Goal: Information Seeking & Learning: Learn about a topic

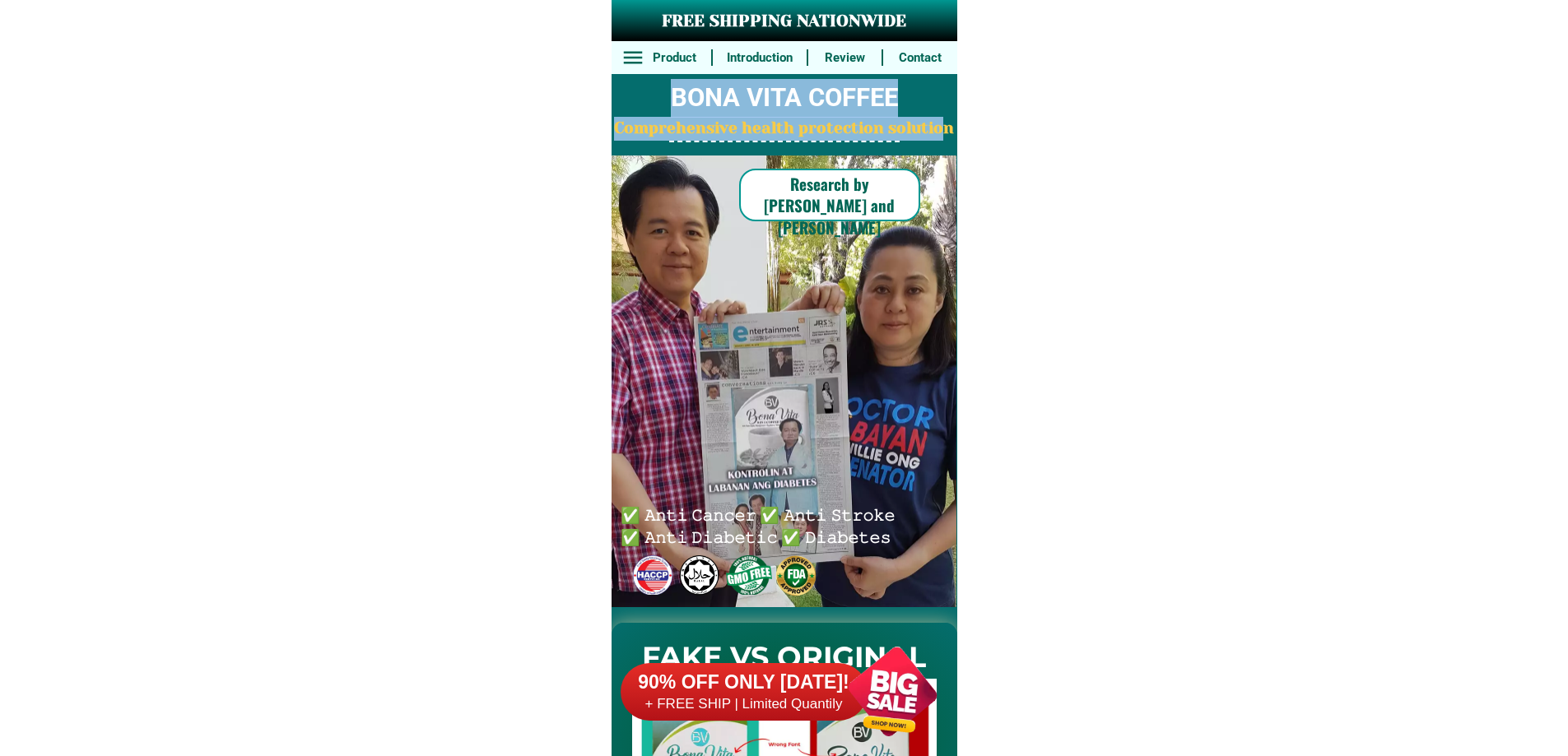
drag, startPoint x: 671, startPoint y: 92, endPoint x: 945, endPoint y: 133, distance: 277.1
click at [945, 133] on div "FREE SHIPPING NATIONWIDE Contact Review Introduction Product BONA VITA COFFEE C…" at bounding box center [784, 304] width 346 height 608
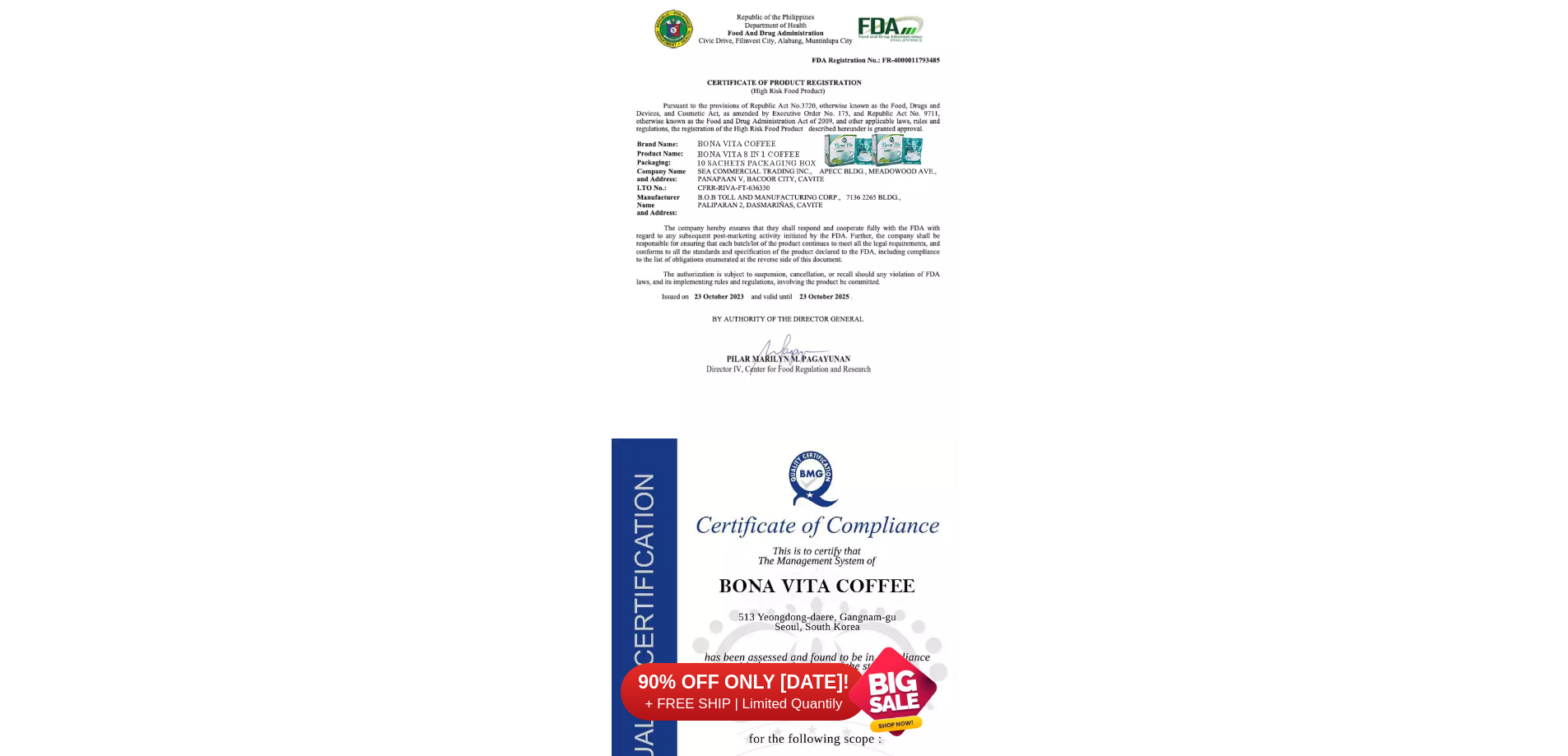
scroll to position [2024, 0]
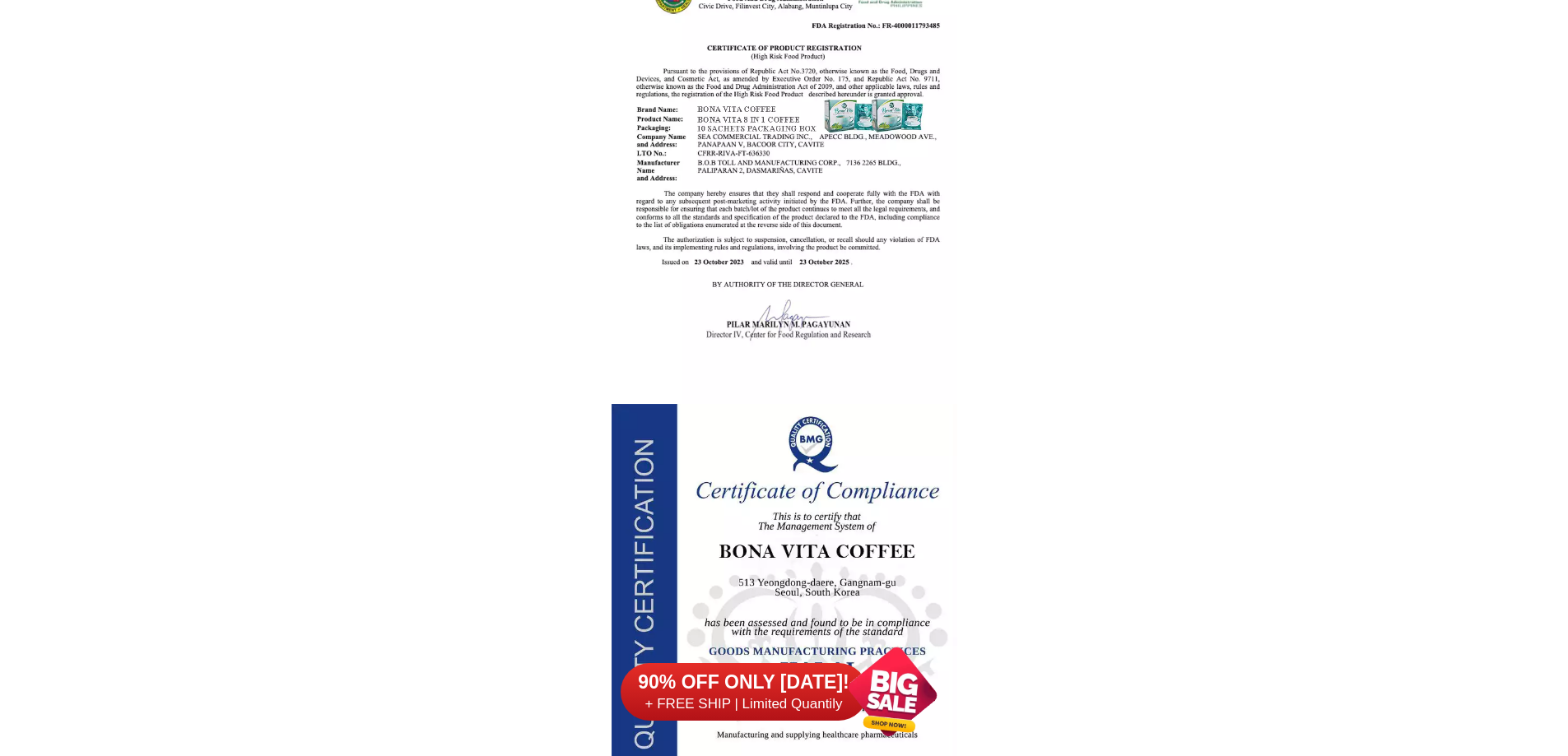
drag, startPoint x: 745, startPoint y: 65, endPoint x: 891, endPoint y: 223, distance: 215.1
click at [891, 223] on div at bounding box center [784, 182] width 346 height 444
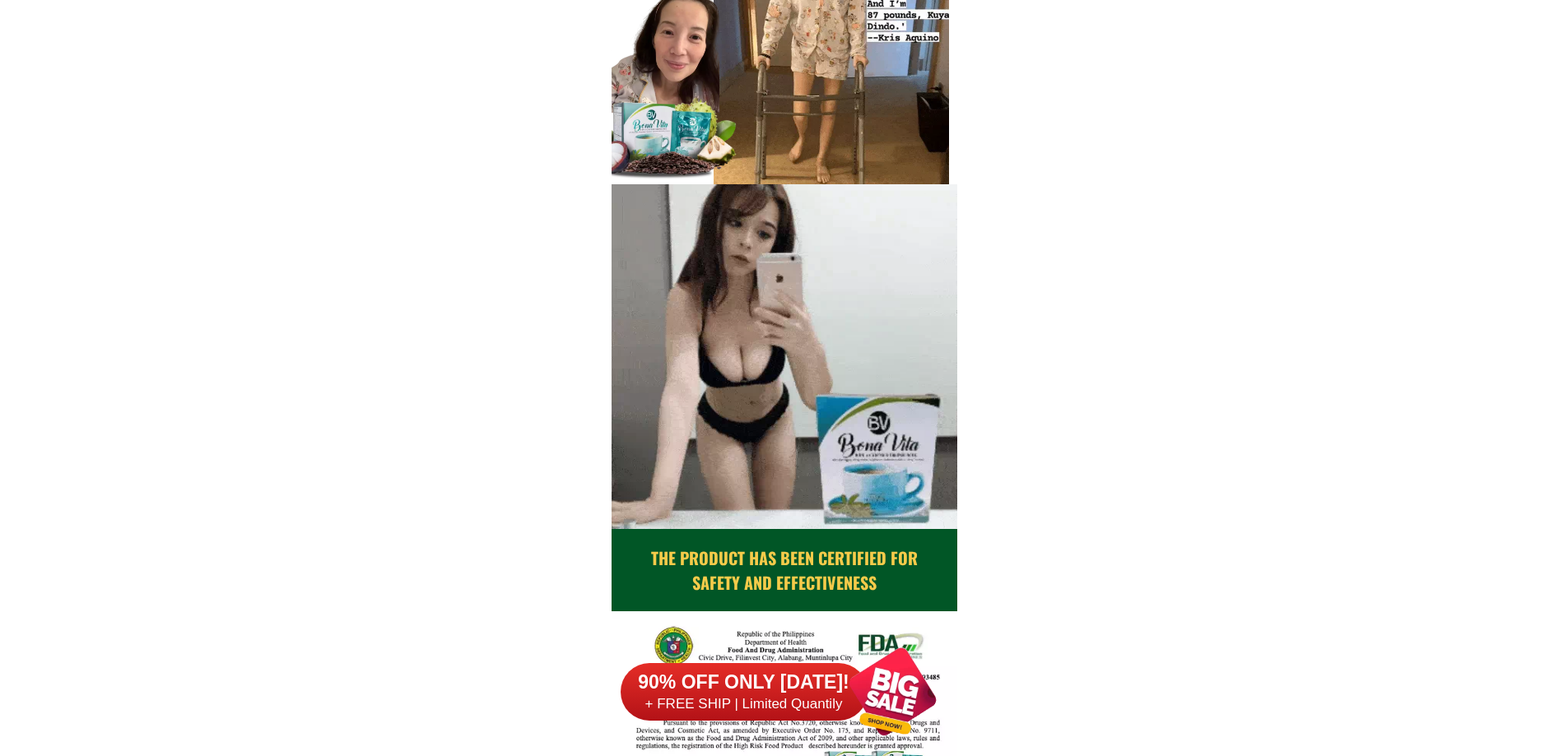
scroll to position [1039, 0]
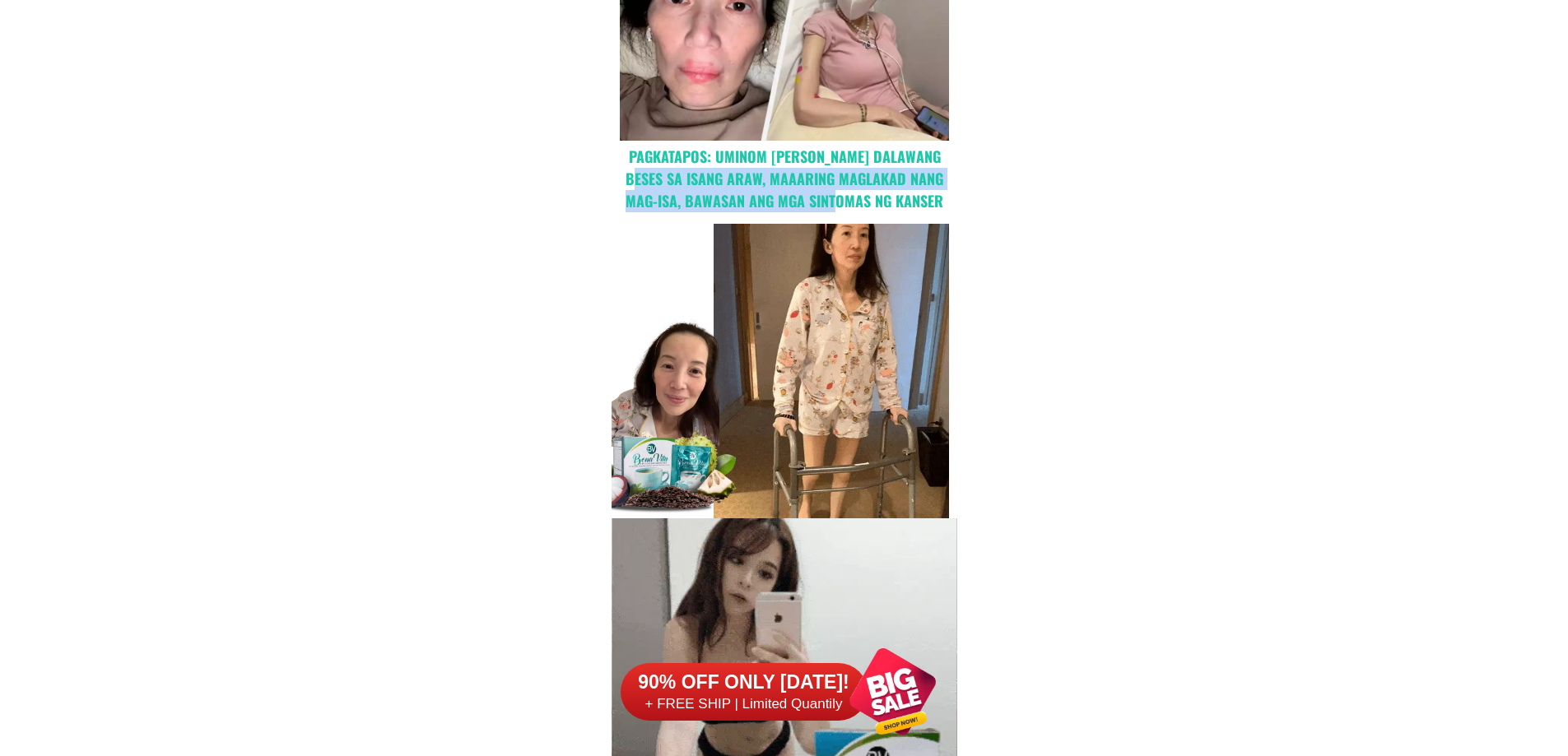
drag, startPoint x: 652, startPoint y: 169, endPoint x: 859, endPoint y: 196, distance: 208.8
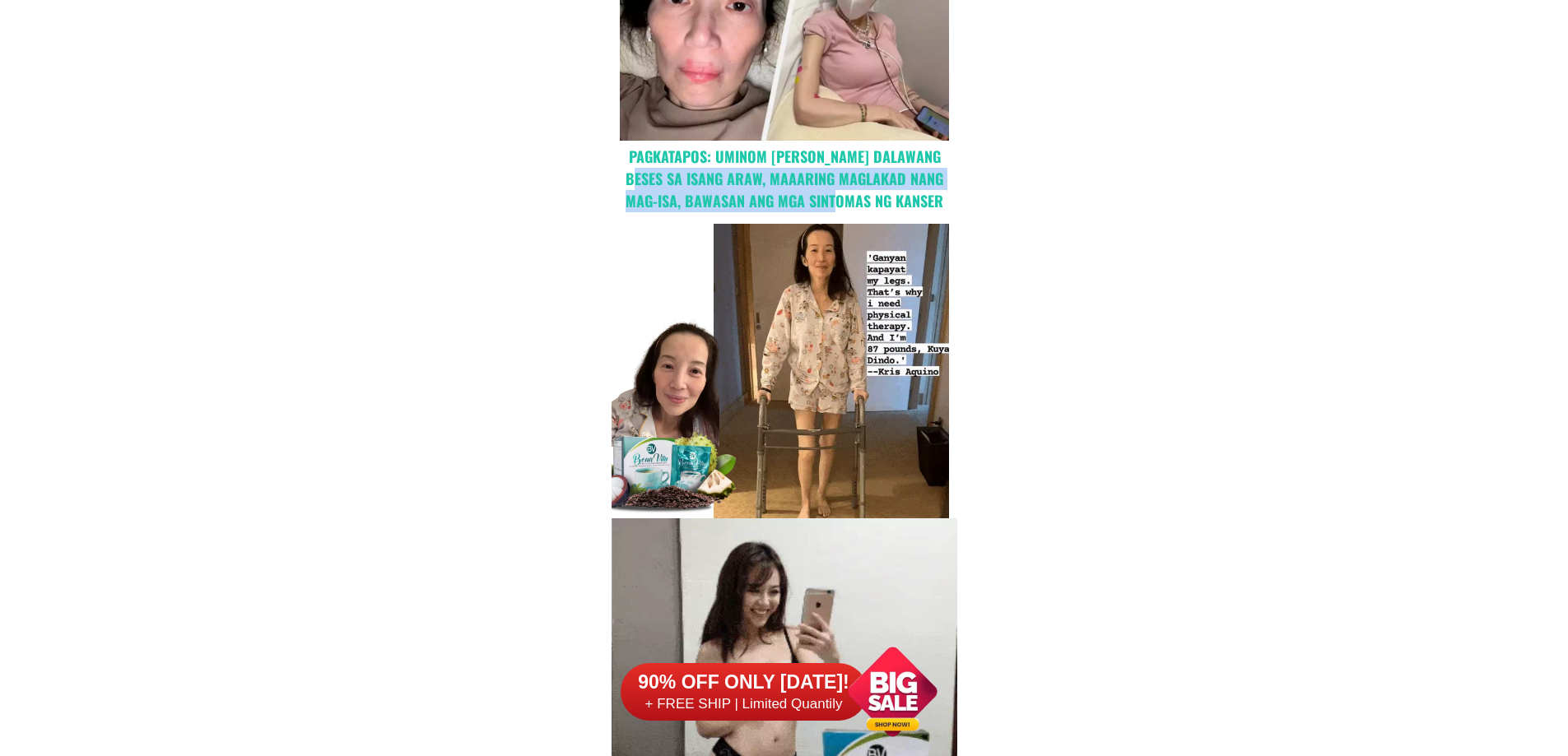
click at [859, 196] on h2 "pagkatapos: uminom [PERSON_NAME] dalawang beses sa isang araw, maaaring maglaka…" at bounding box center [784, 179] width 329 height 66
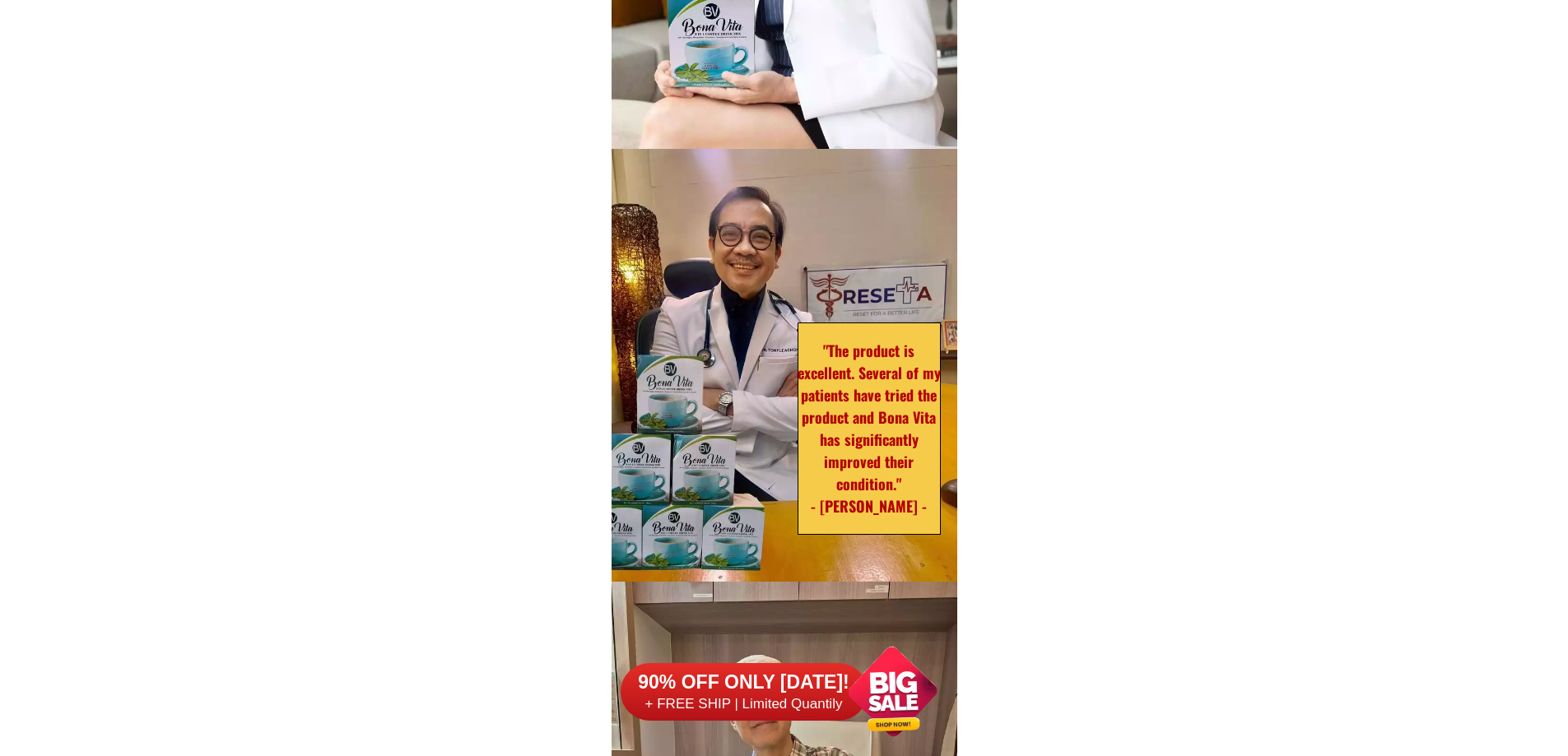
scroll to position [5088, 0]
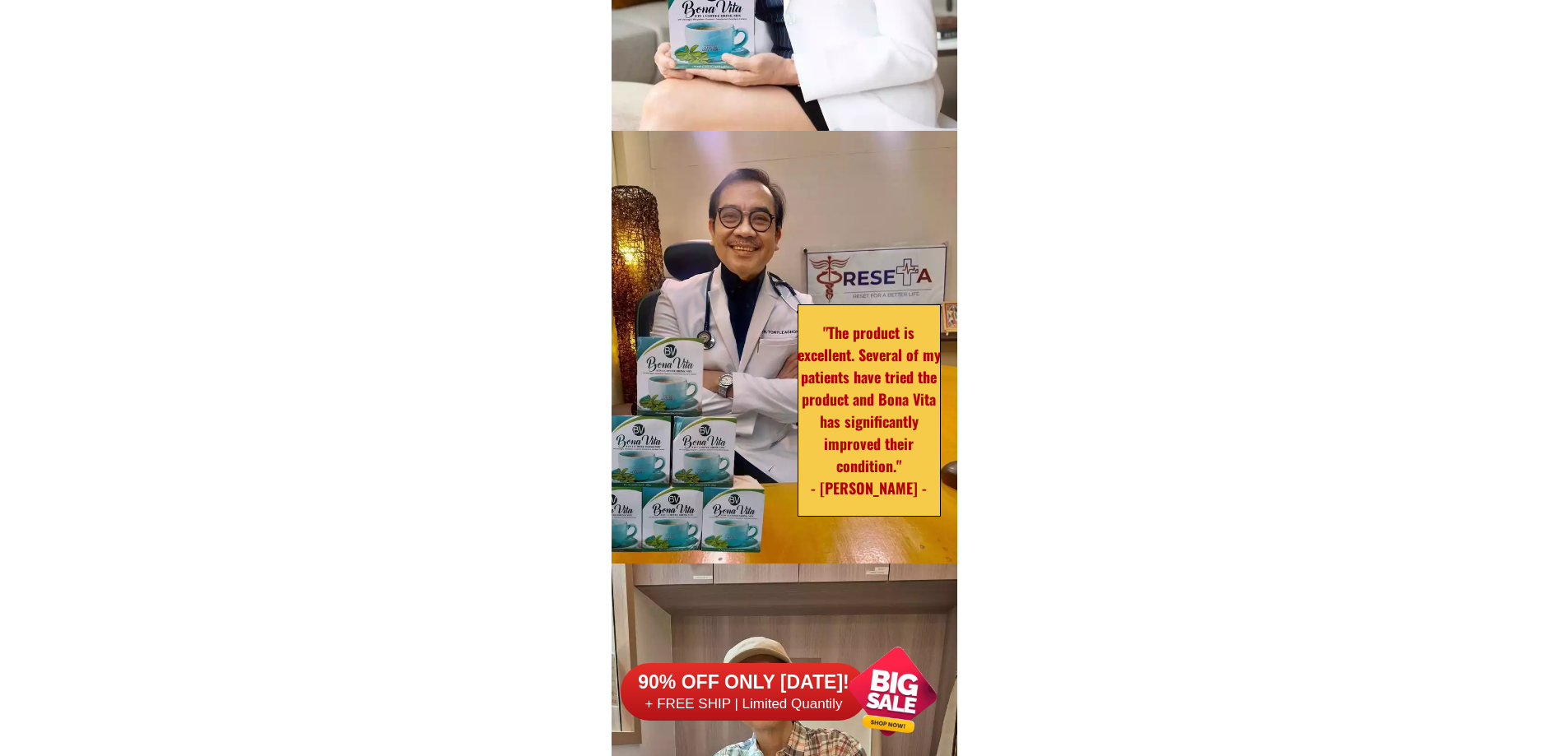
click at [841, 320] on div at bounding box center [869, 410] width 143 height 212
drag, startPoint x: 825, startPoint y: 323, endPoint x: 950, endPoint y: 500, distance: 216.7
click at [950, 500] on div ""Bona Vita is not just a regular coffee, it will change the lives of many peopl…" at bounding box center [784, 361] width 346 height 1325
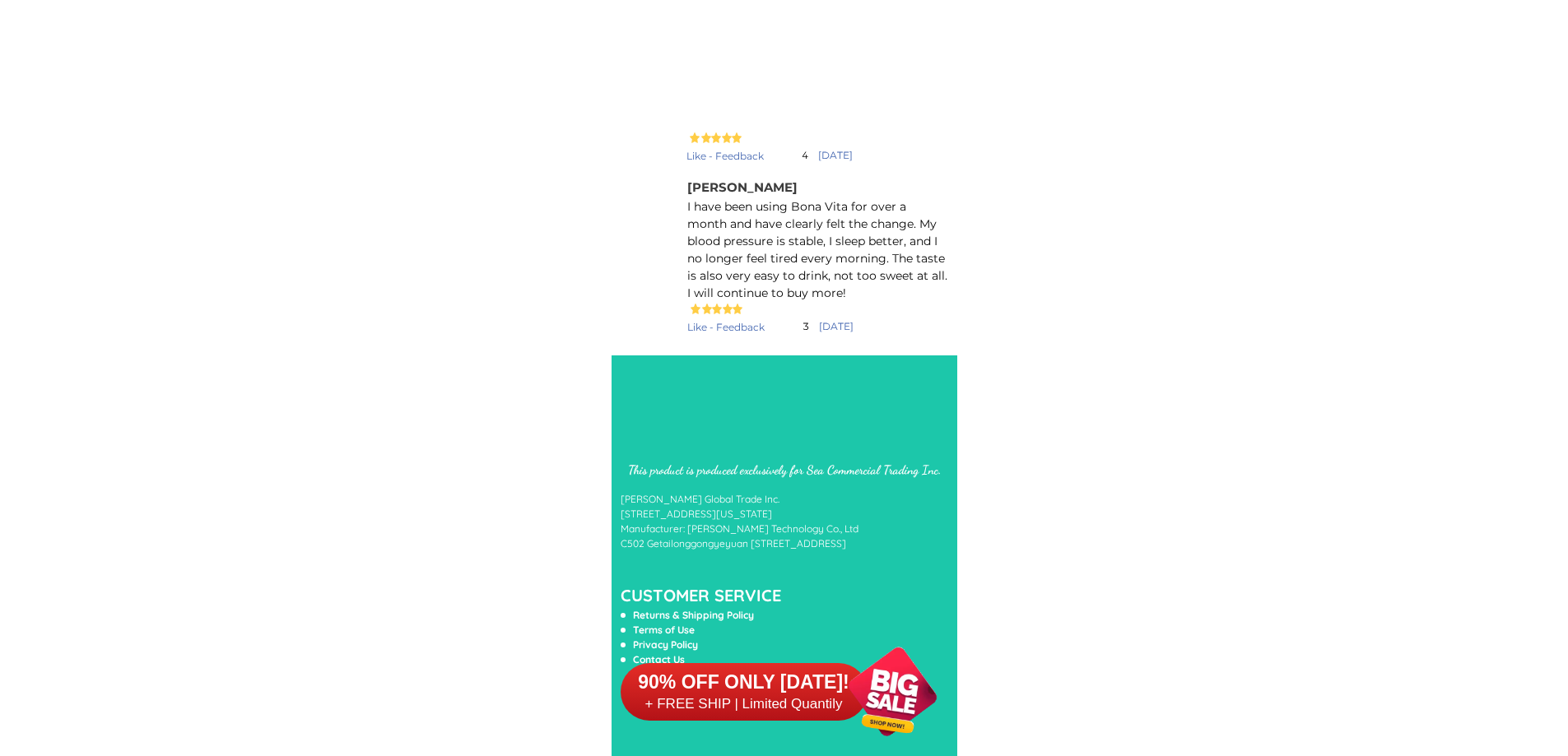
scroll to position [14787, 0]
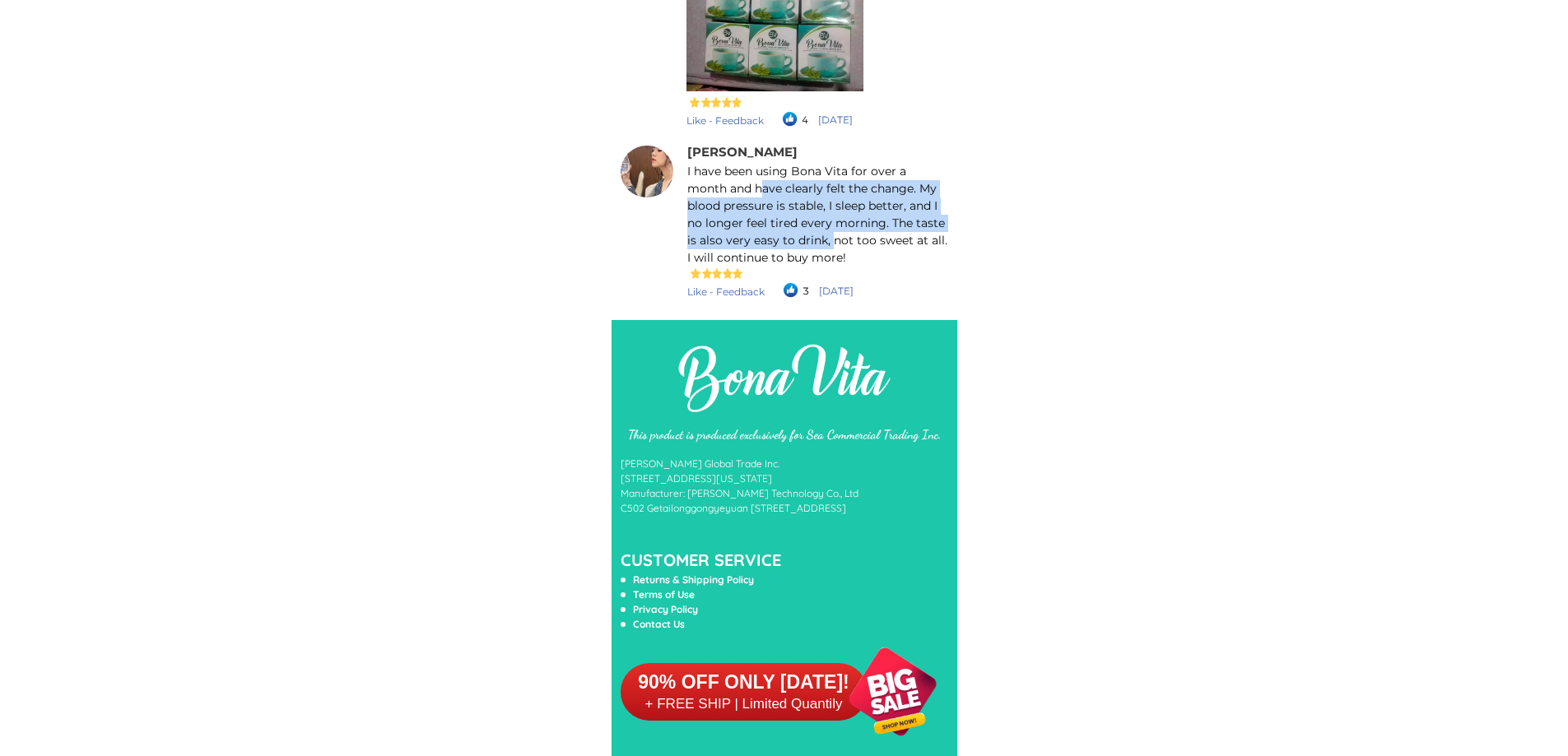
drag, startPoint x: 720, startPoint y: 186, endPoint x: 819, endPoint y: 240, distance: 112.8
click at [819, 240] on p "I have been using Bona Vita for over a month and have clearly felt the change. …" at bounding box center [818, 215] width 261 height 104
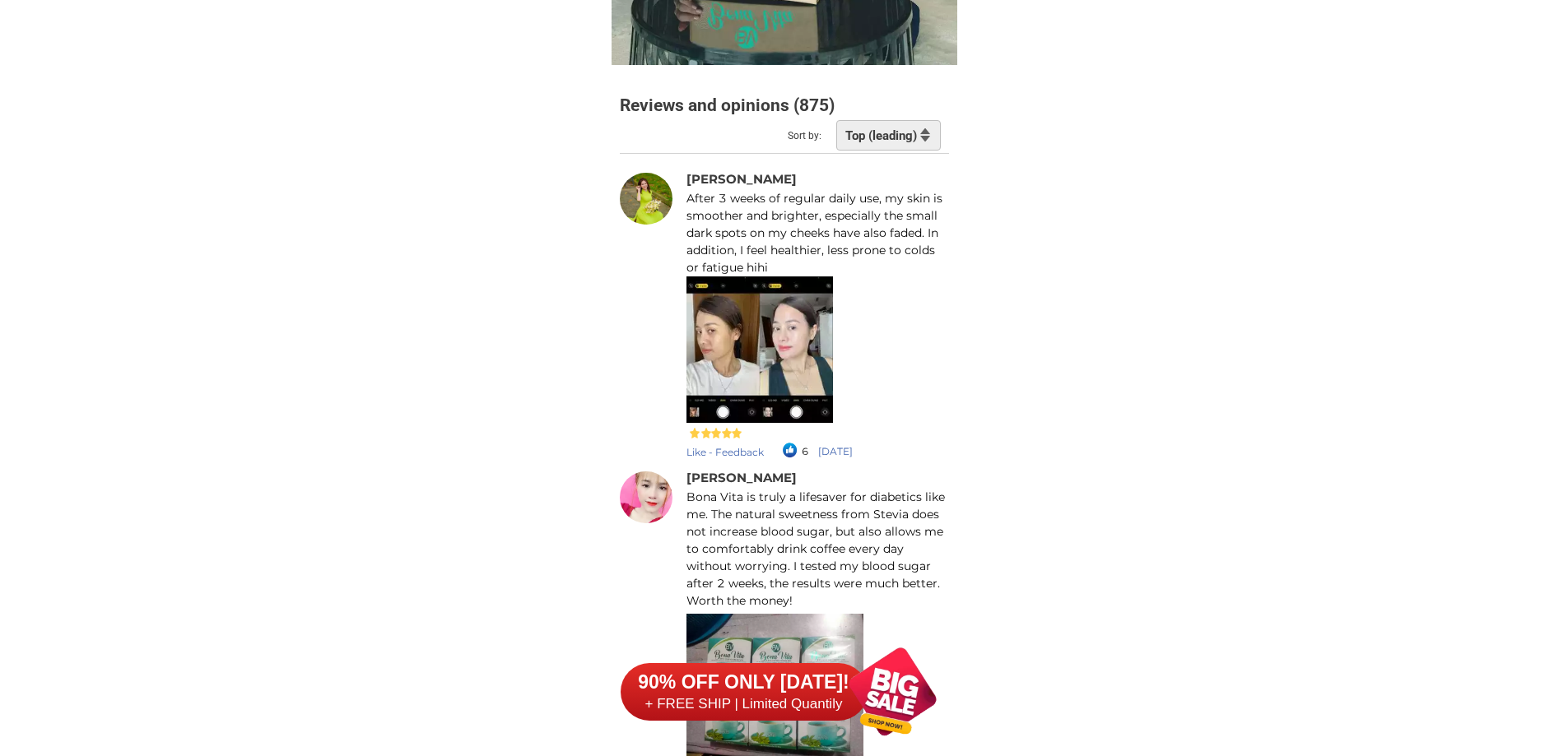
scroll to position [14188, 0]
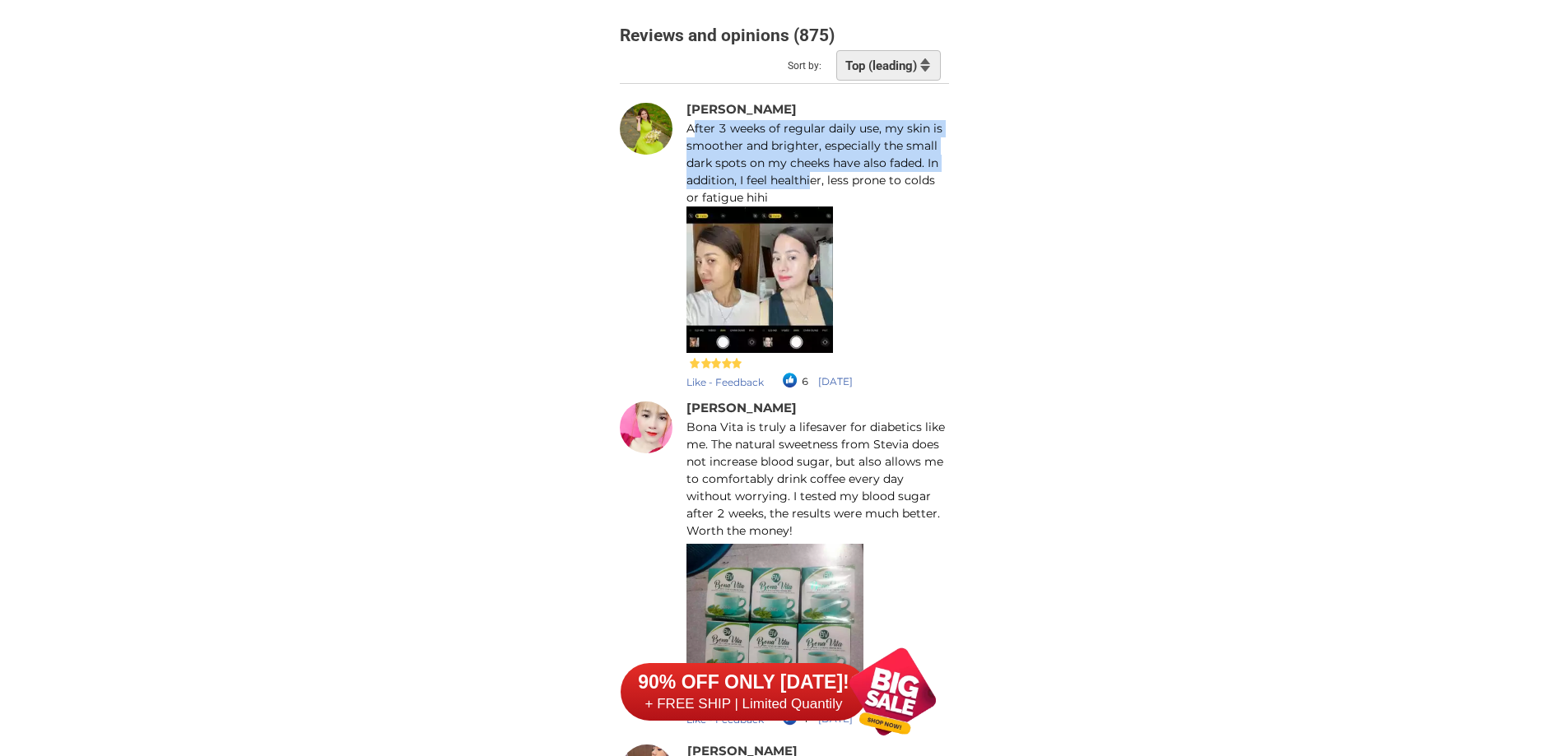
drag, startPoint x: 691, startPoint y: 126, endPoint x: 811, endPoint y: 172, distance: 128.5
click at [811, 172] on p "After 3 weeks of regular daily use, my skin is smoother and brighter, especiall…" at bounding box center [817, 163] width 261 height 86
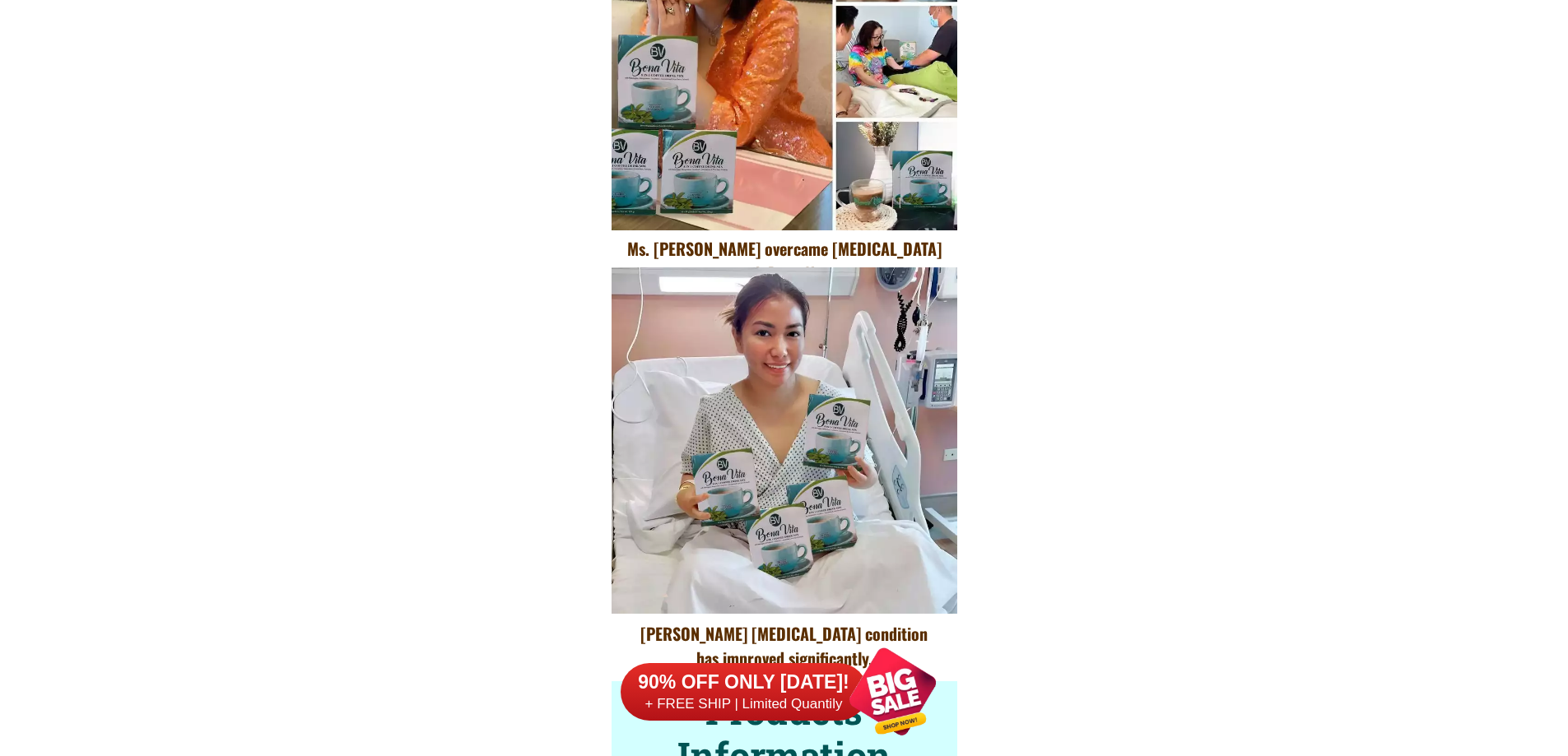
scroll to position [9823, 0]
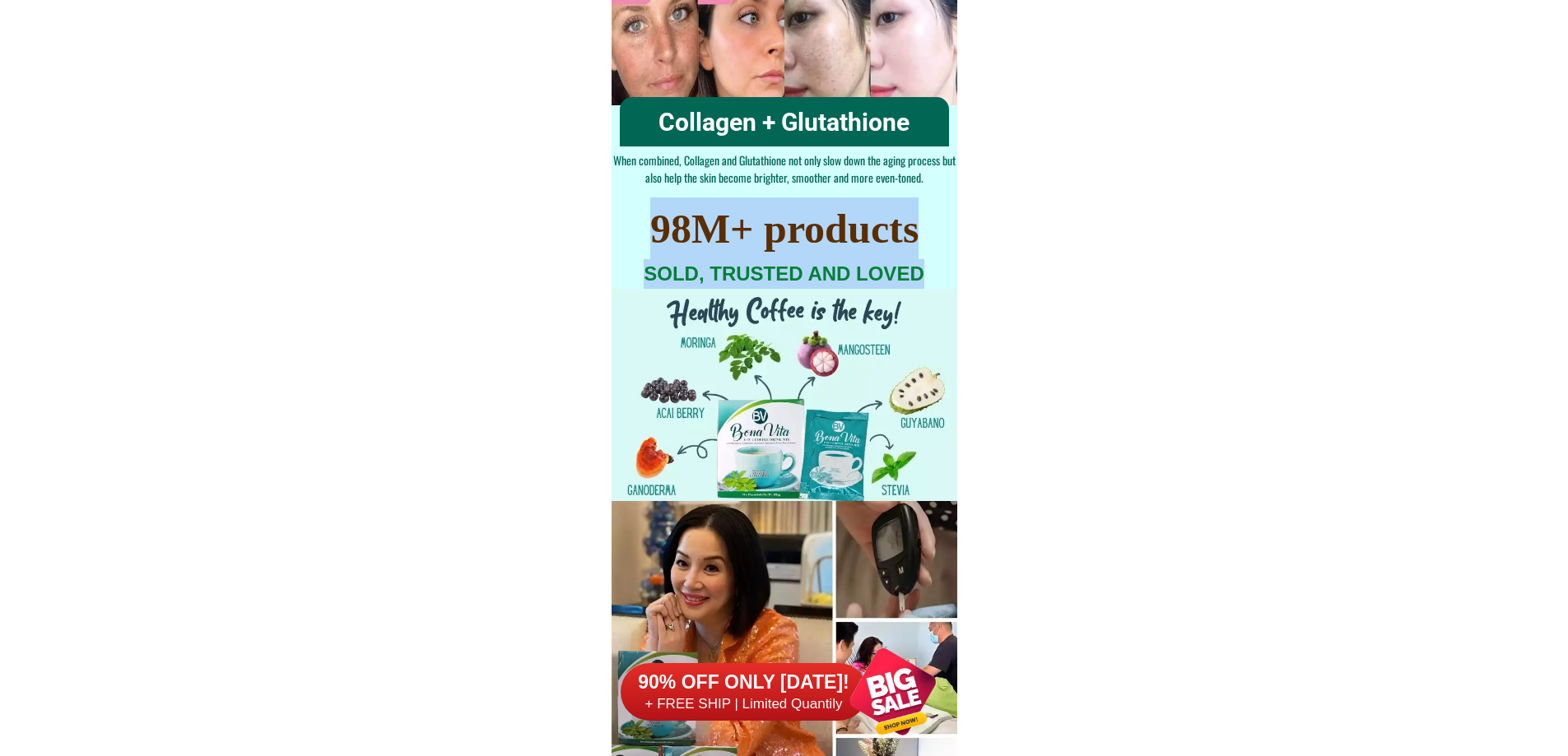
drag, startPoint x: 651, startPoint y: 211, endPoint x: 850, endPoint y: 326, distance: 229.8
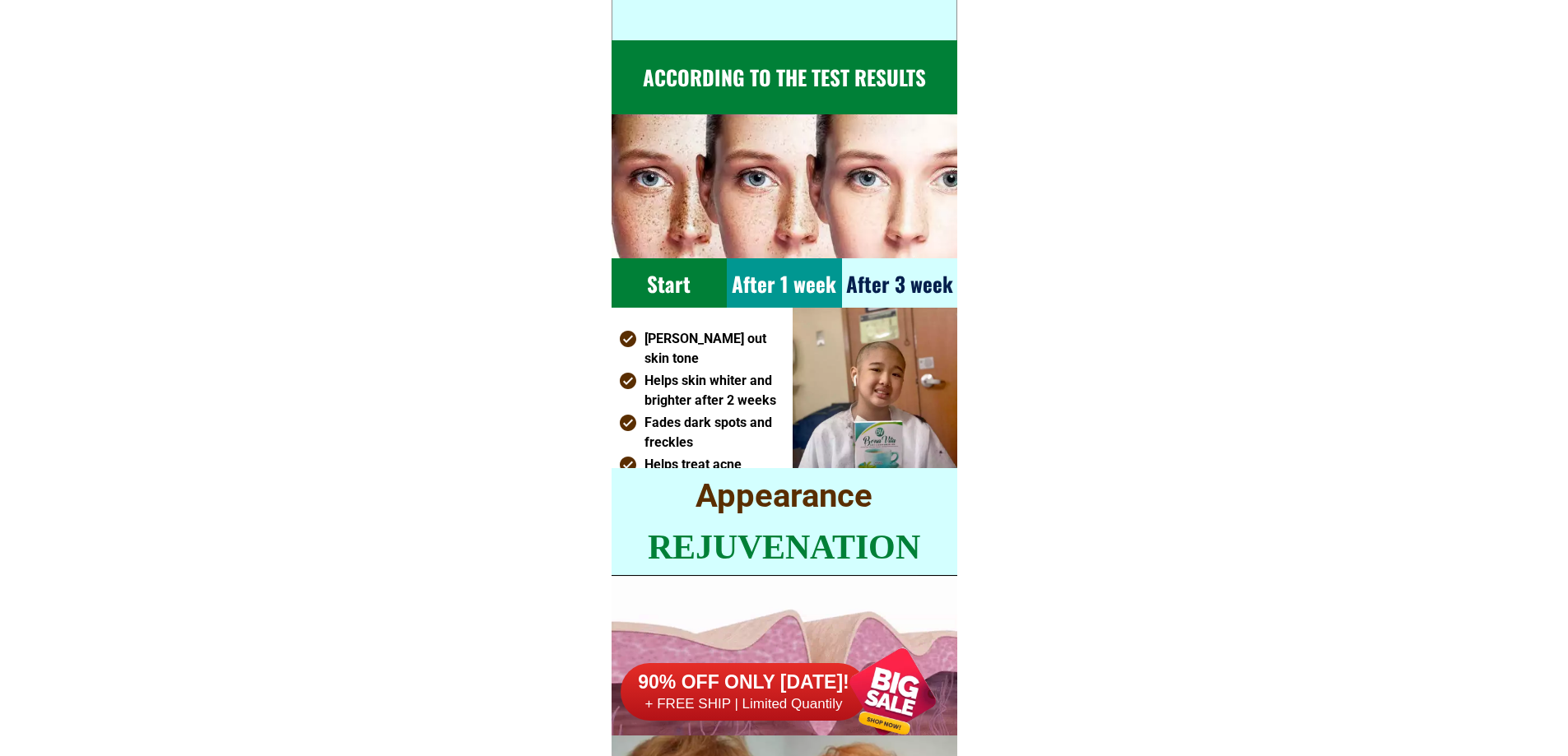
scroll to position [8678, 0]
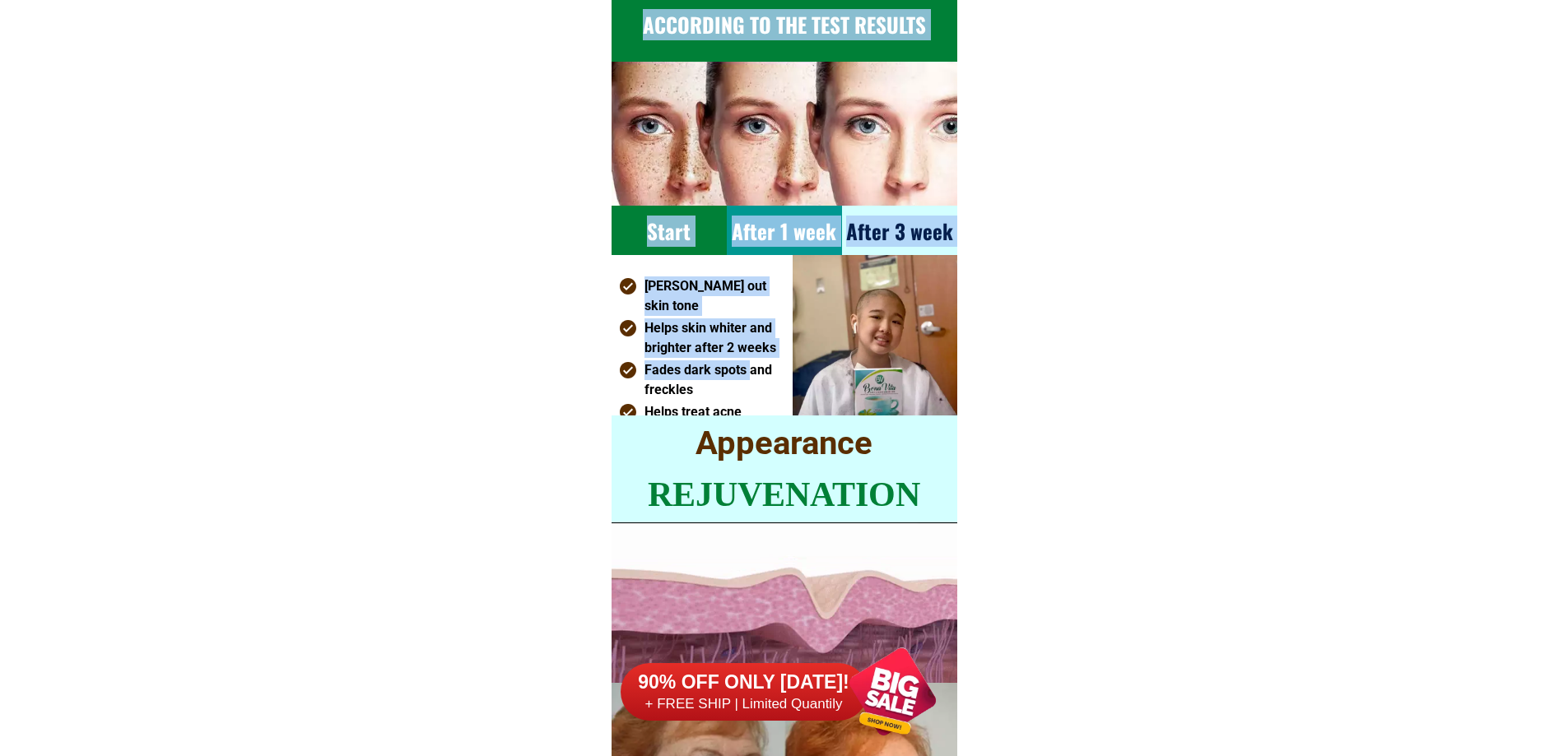
drag, startPoint x: 726, startPoint y: 340, endPoint x: 761, endPoint y: 359, distance: 39.8
click at [748, 355] on div "According to the test results Start After 1 week After 3 week [PERSON_NAME] out…" at bounding box center [784, 202] width 346 height 429
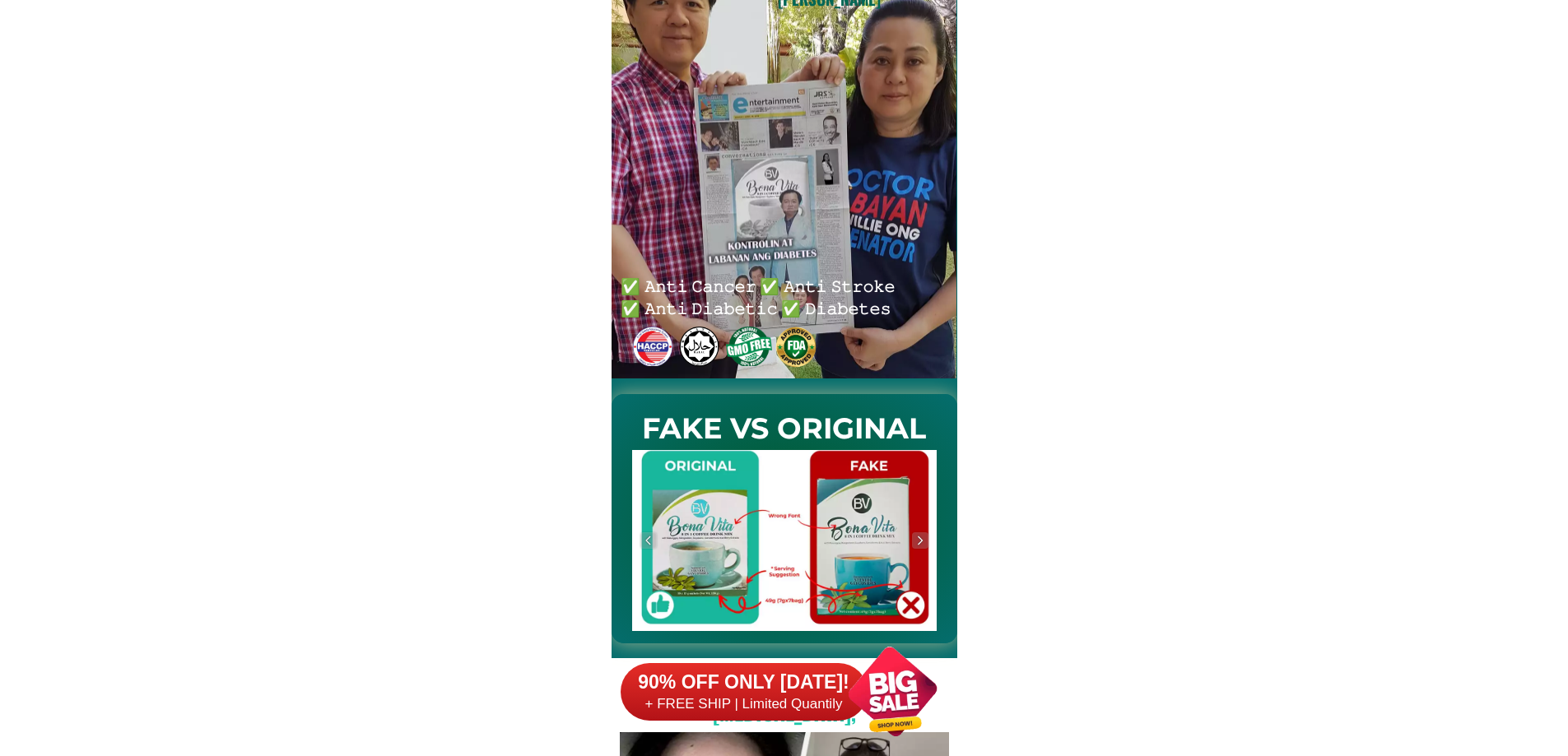
scroll to position [0, 0]
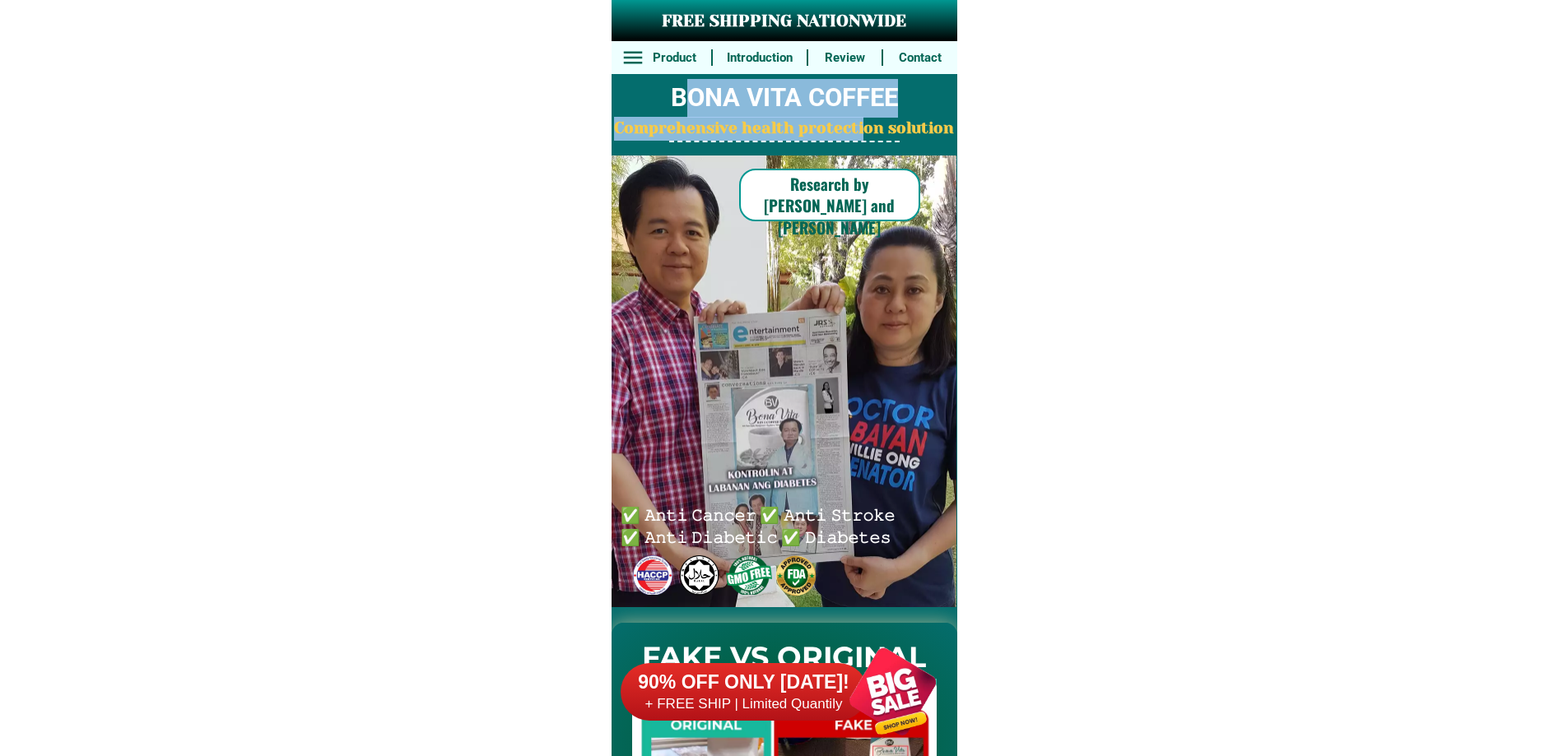
drag, startPoint x: 687, startPoint y: 95, endPoint x: 862, endPoint y: 135, distance: 179.5
click at [862, 135] on div "FREE SHIPPING NATIONWIDE Contact Review Introduction Product BONA VITA COFFEE C…" at bounding box center [784, 304] width 346 height 608
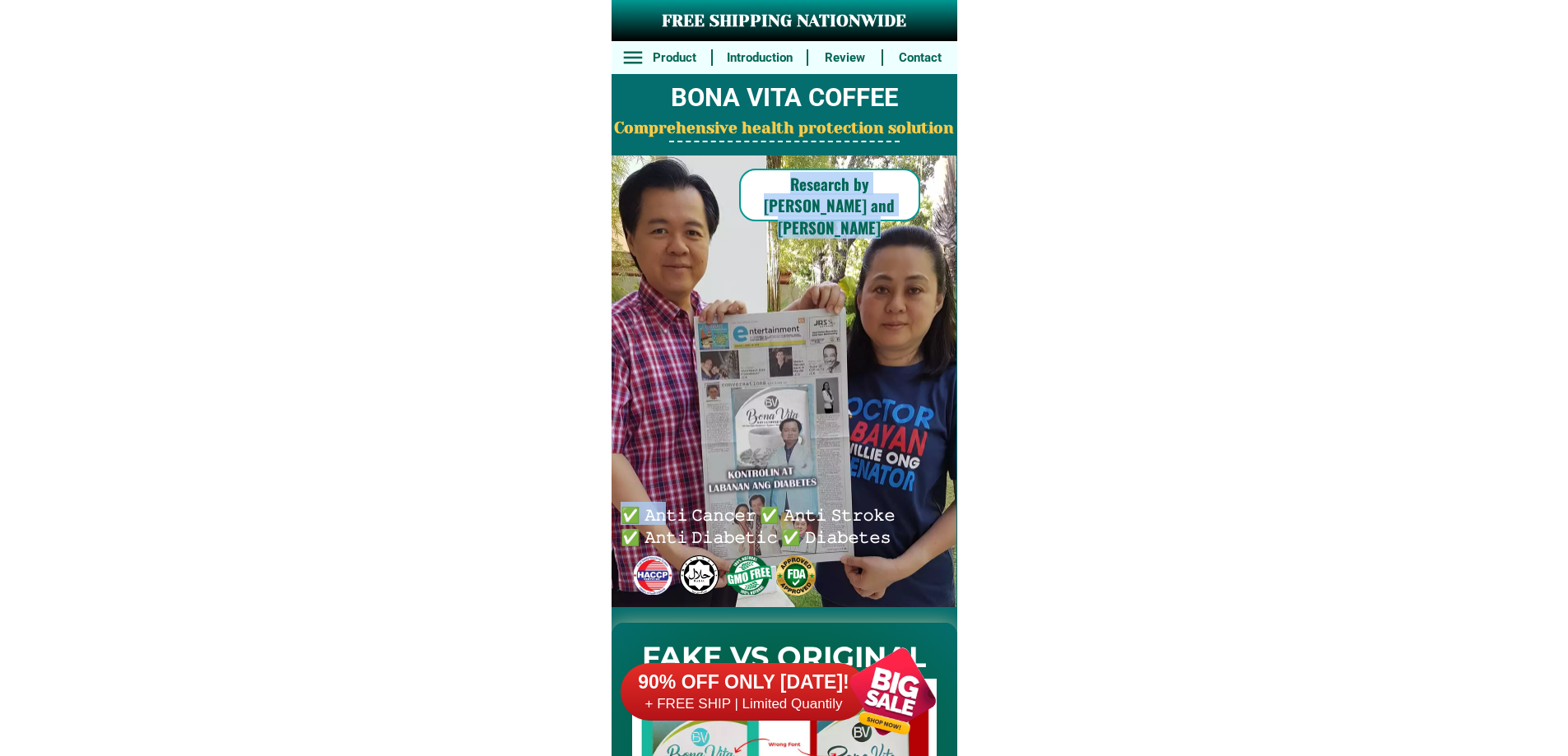
drag, startPoint x: 667, startPoint y: 520, endPoint x: 828, endPoint y: 553, distance: 164.3
click at [828, 553] on div "FREE SHIPPING NATIONWIDE Contact Review Introduction Product BONA VITA COFFEE C…" at bounding box center [784, 304] width 346 height 608
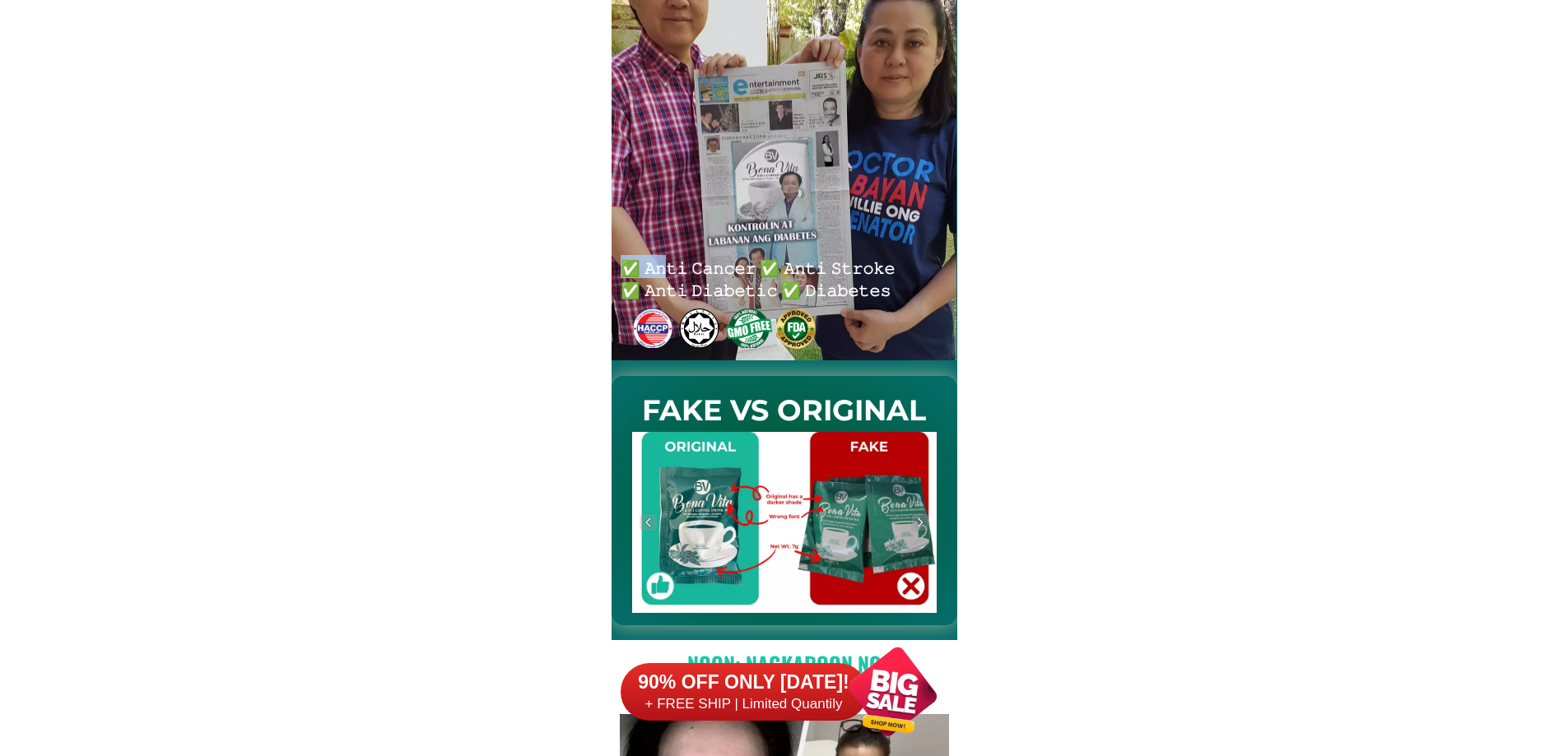
scroll to position [281, 0]
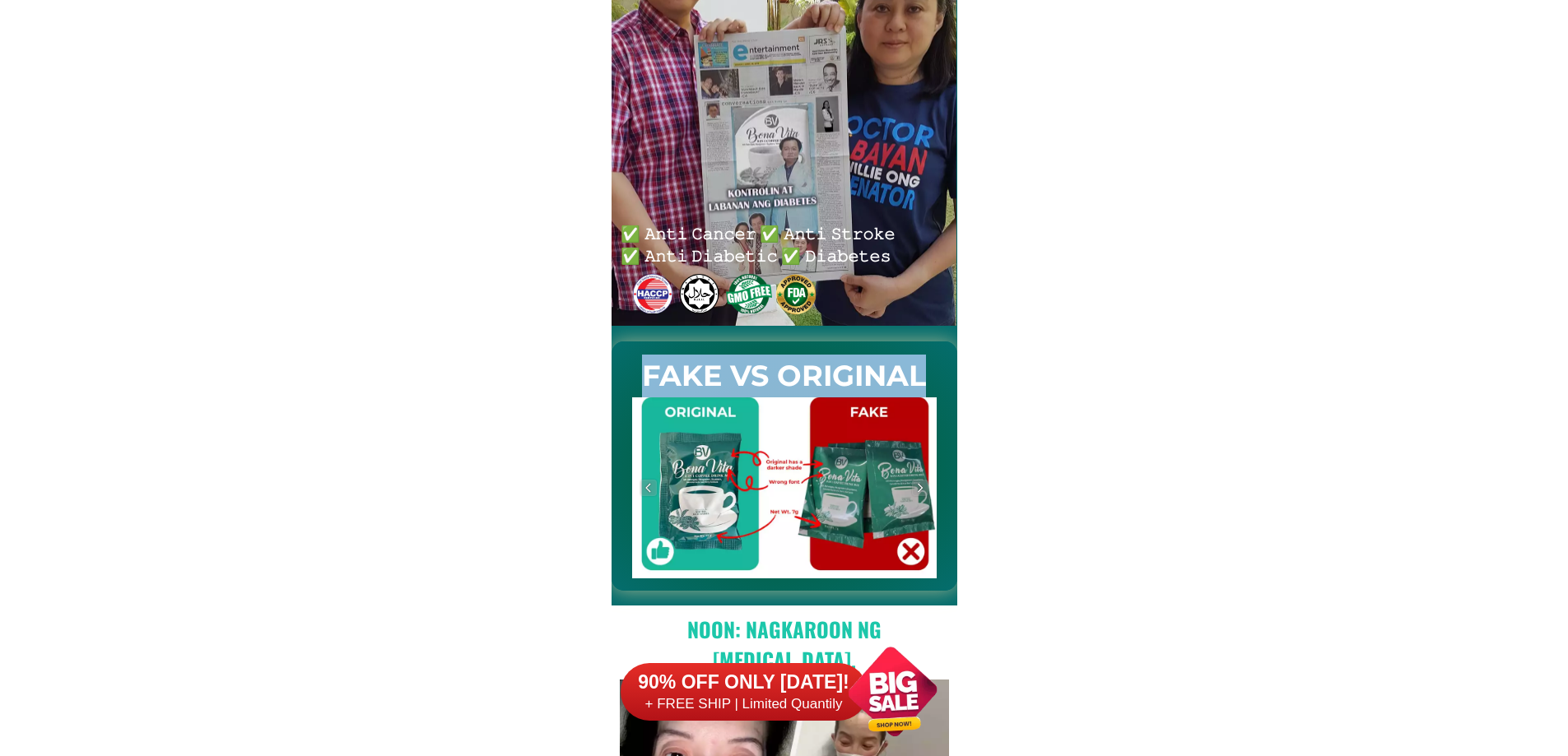
drag, startPoint x: 671, startPoint y: 371, endPoint x: 943, endPoint y: 377, distance: 272.1
click at [943, 377] on h2 "FAKE VS ORIGINAL" at bounding box center [784, 376] width 346 height 44
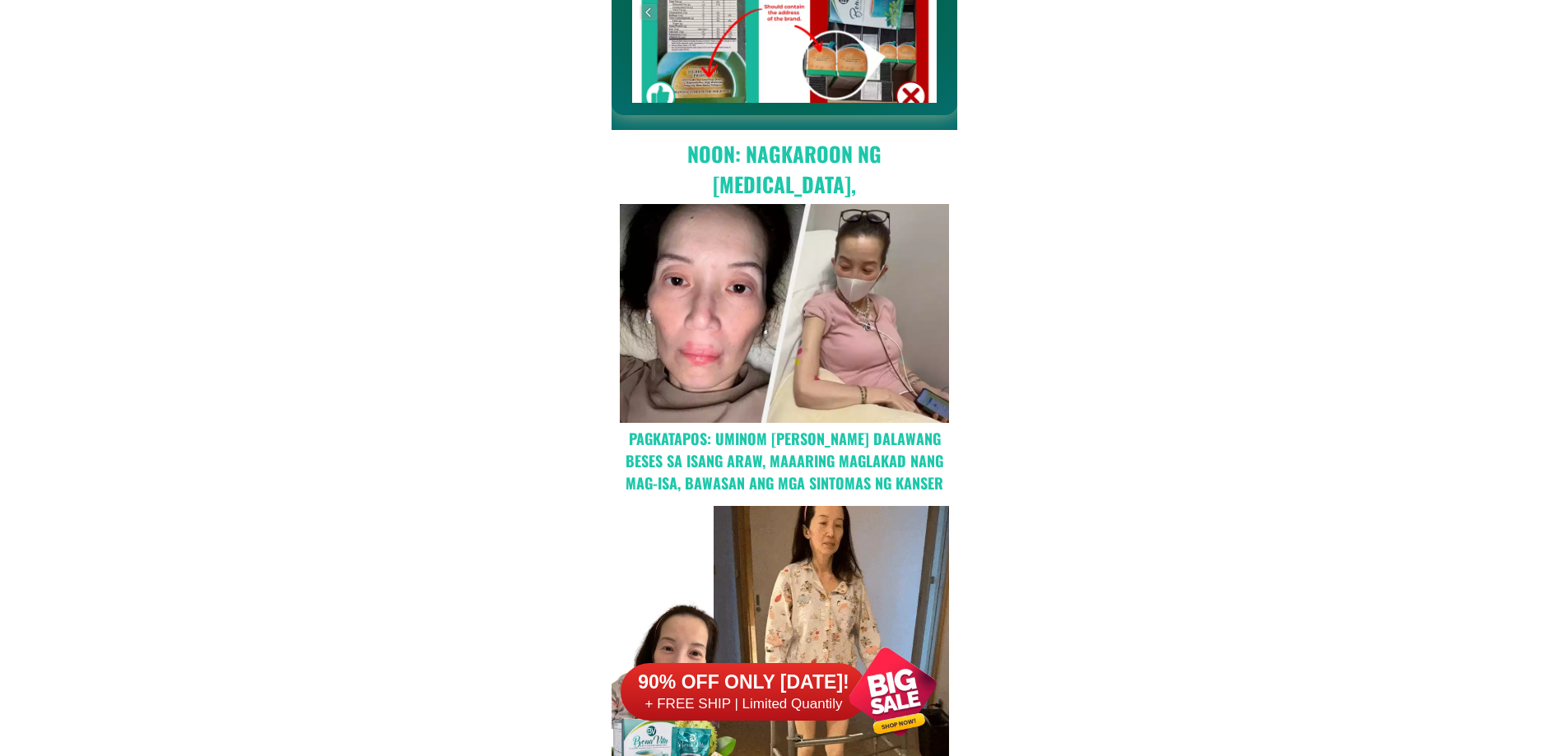
scroll to position [774, 0]
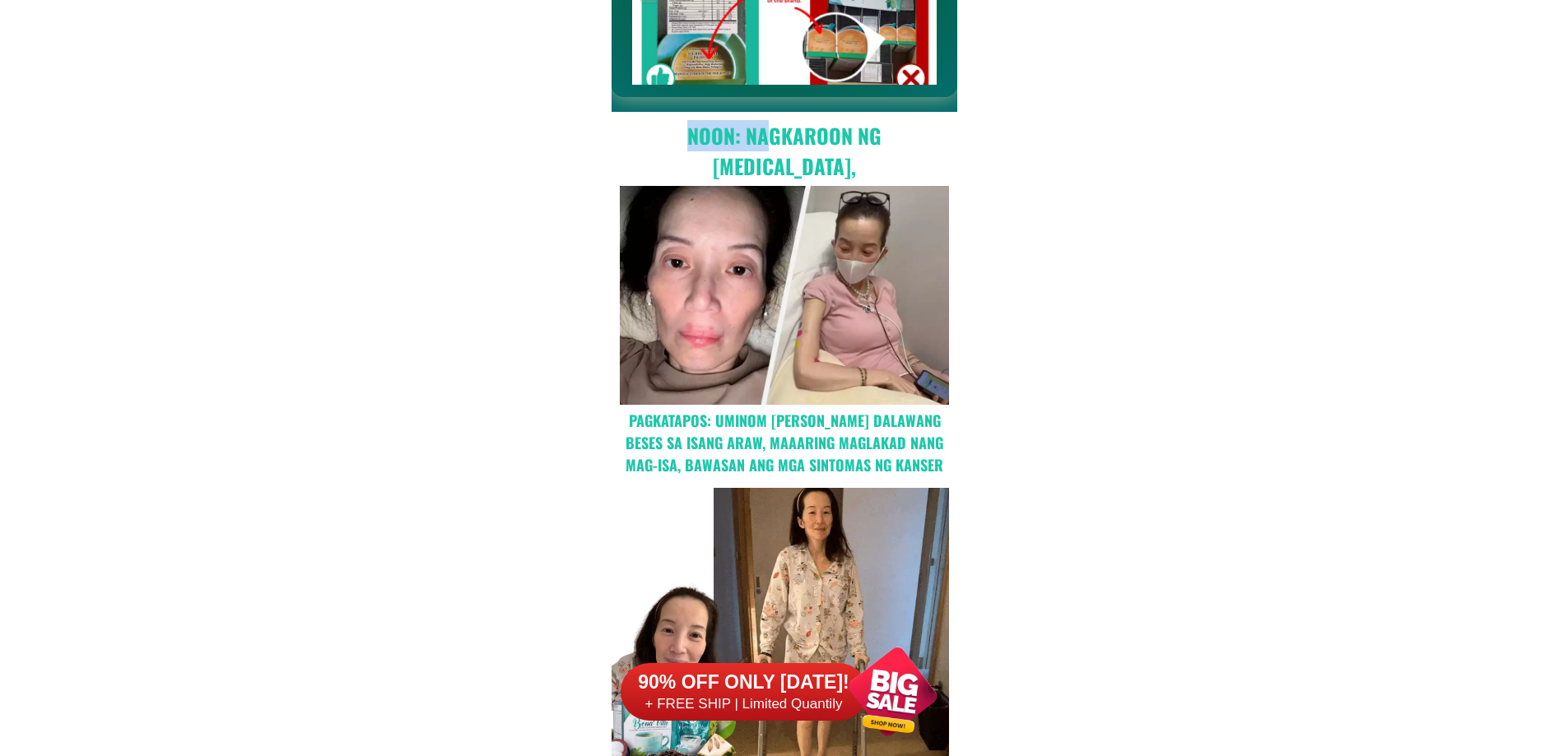
drag, startPoint x: 727, startPoint y: 143, endPoint x: 900, endPoint y: 258, distance: 207.7
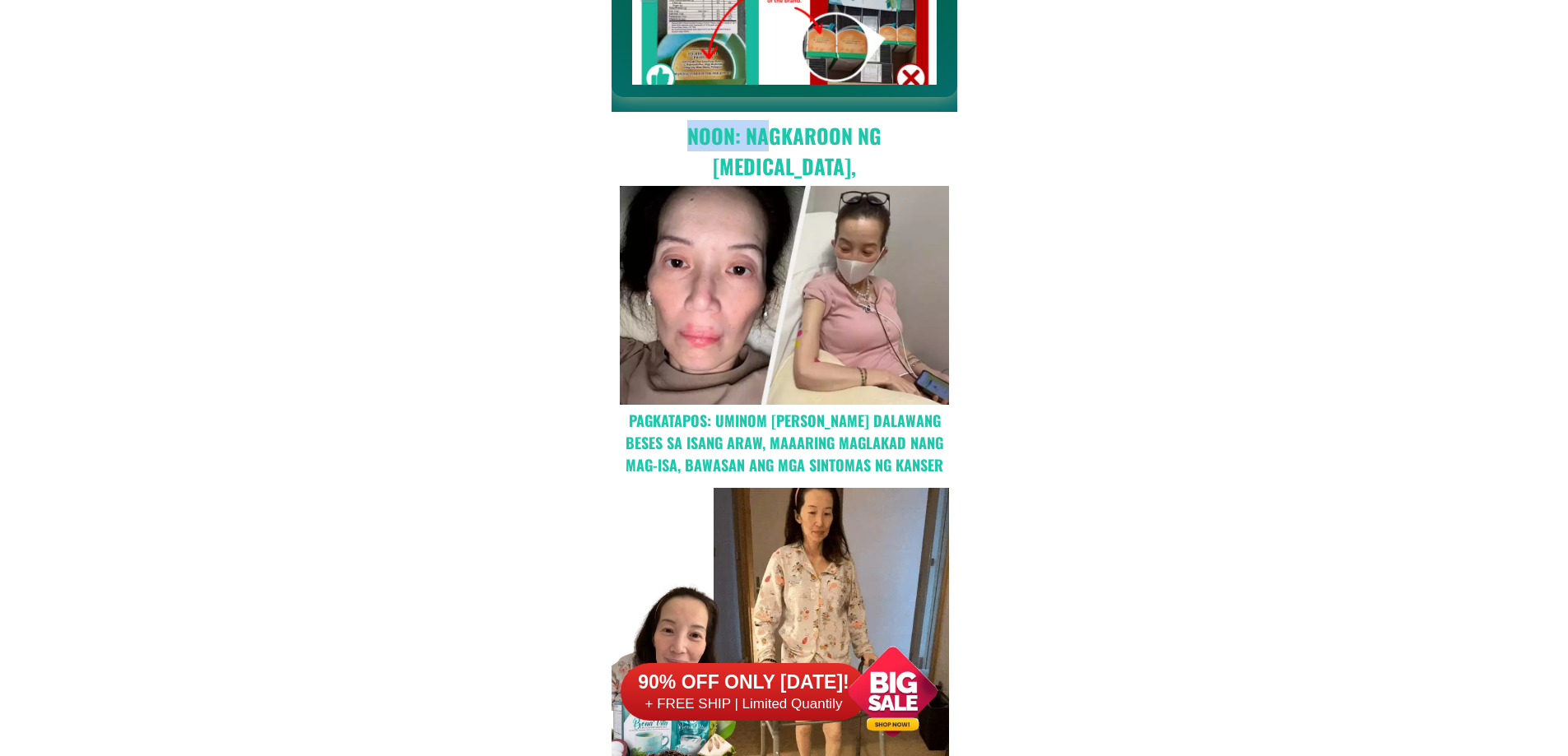
click at [943, 187] on div "Noon: nagkaroon ng [MEDICAL_DATA], hindi makalakad ng normal pagkatapos: uminom…" at bounding box center [784, 619] width 346 height 1016
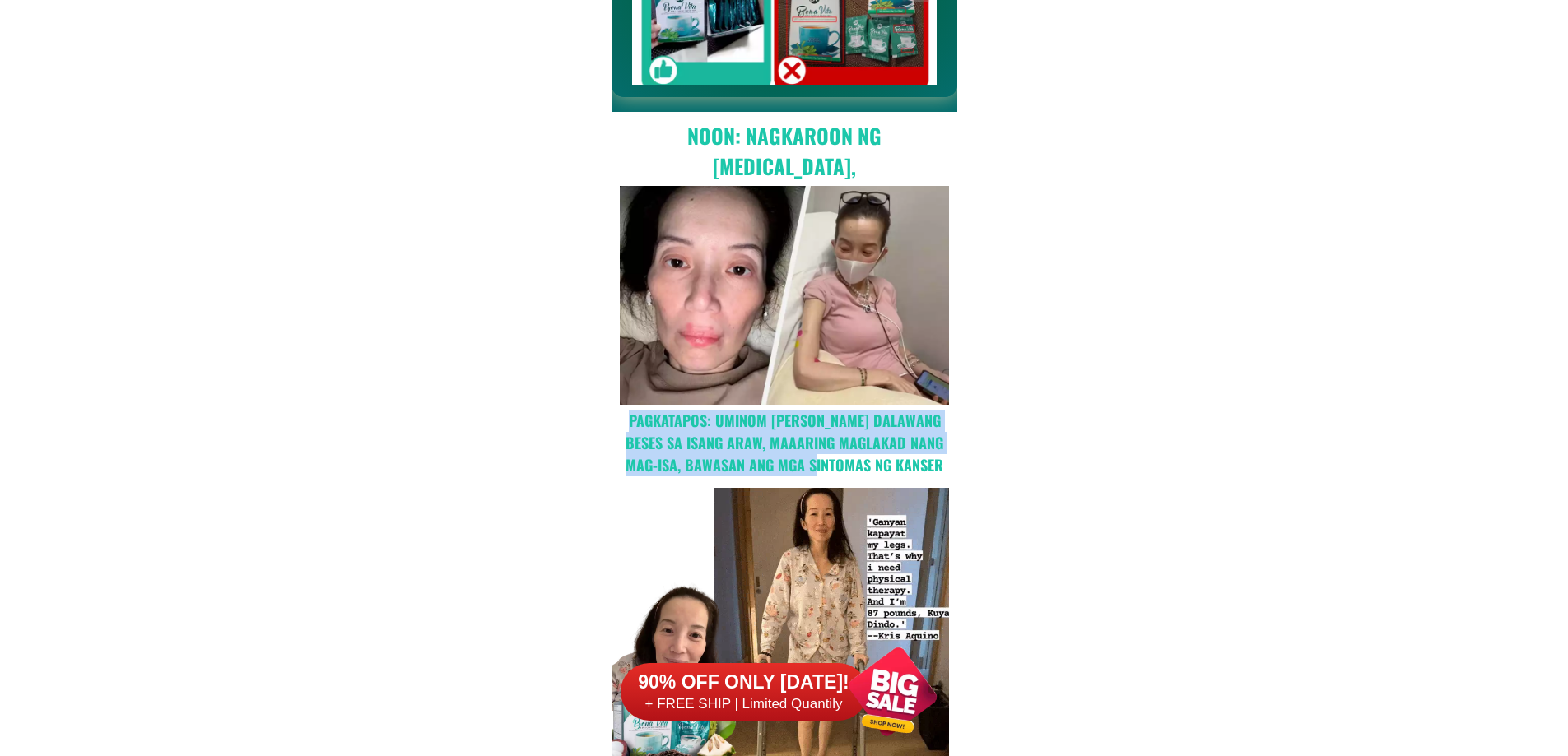
drag, startPoint x: 657, startPoint y: 428, endPoint x: 867, endPoint y: 442, distance: 210.5
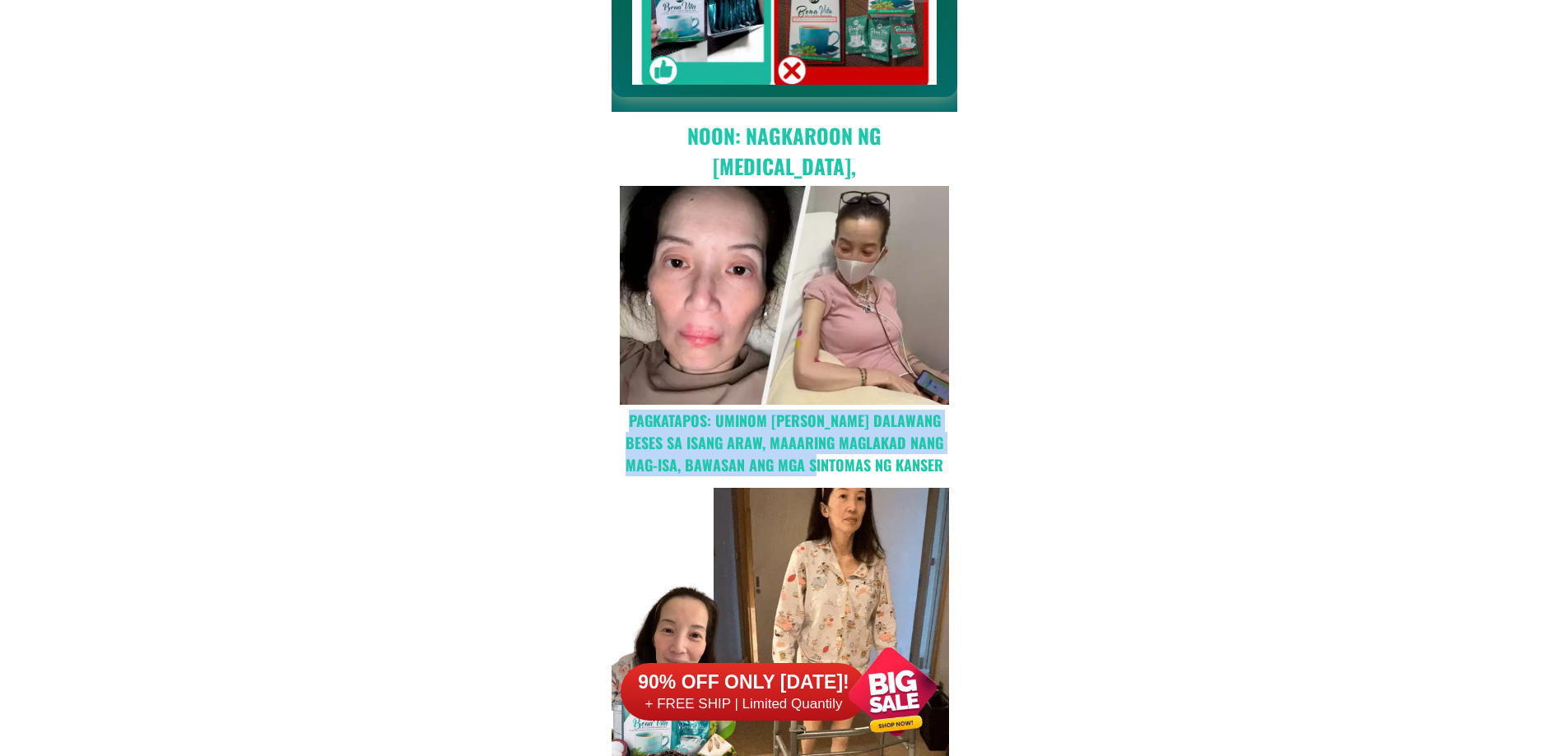
click at [830, 455] on h2 "pagkatapos: uminom [PERSON_NAME] dalawang beses sa isang araw, maaaring maglaka…" at bounding box center [784, 443] width 329 height 66
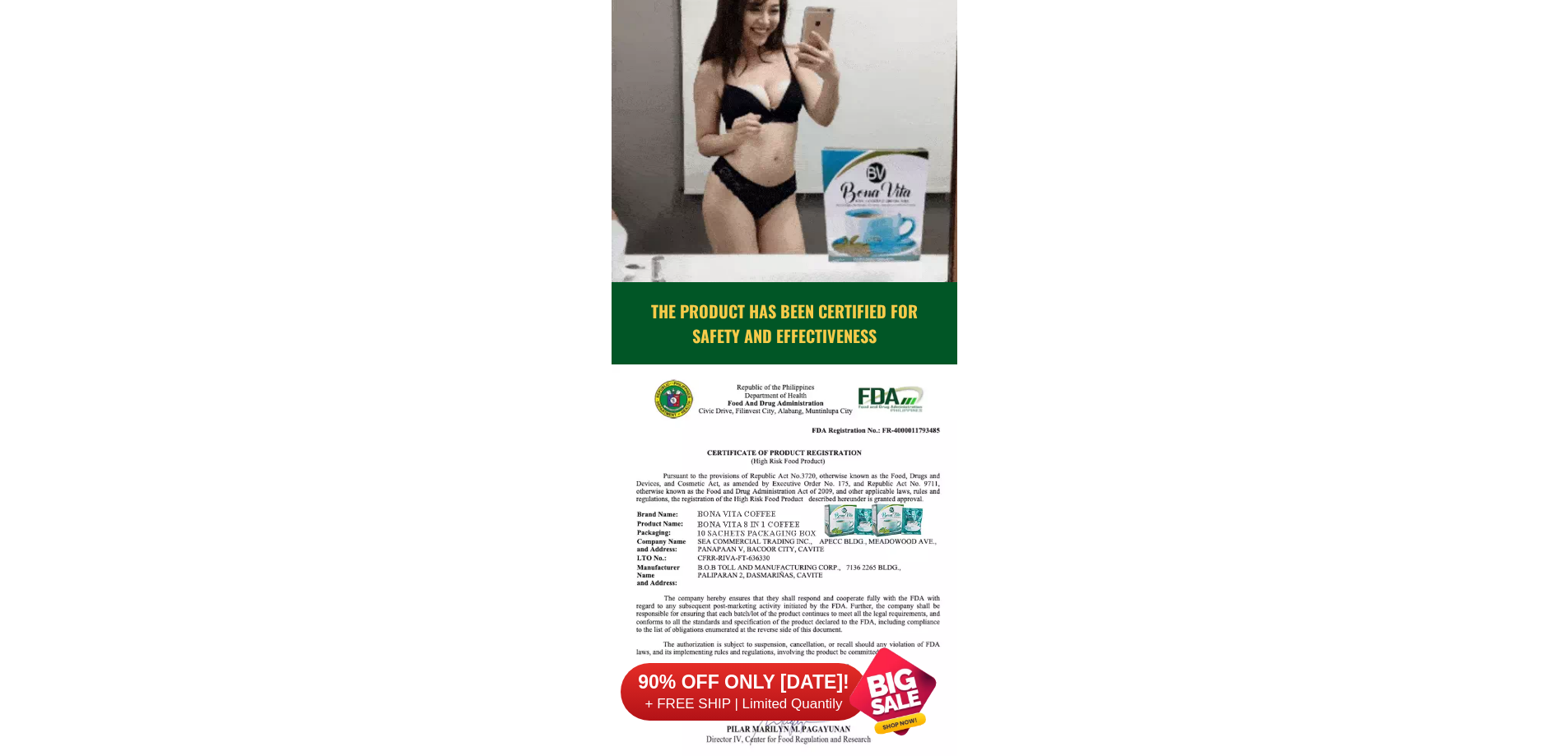
scroll to position [1936, 0]
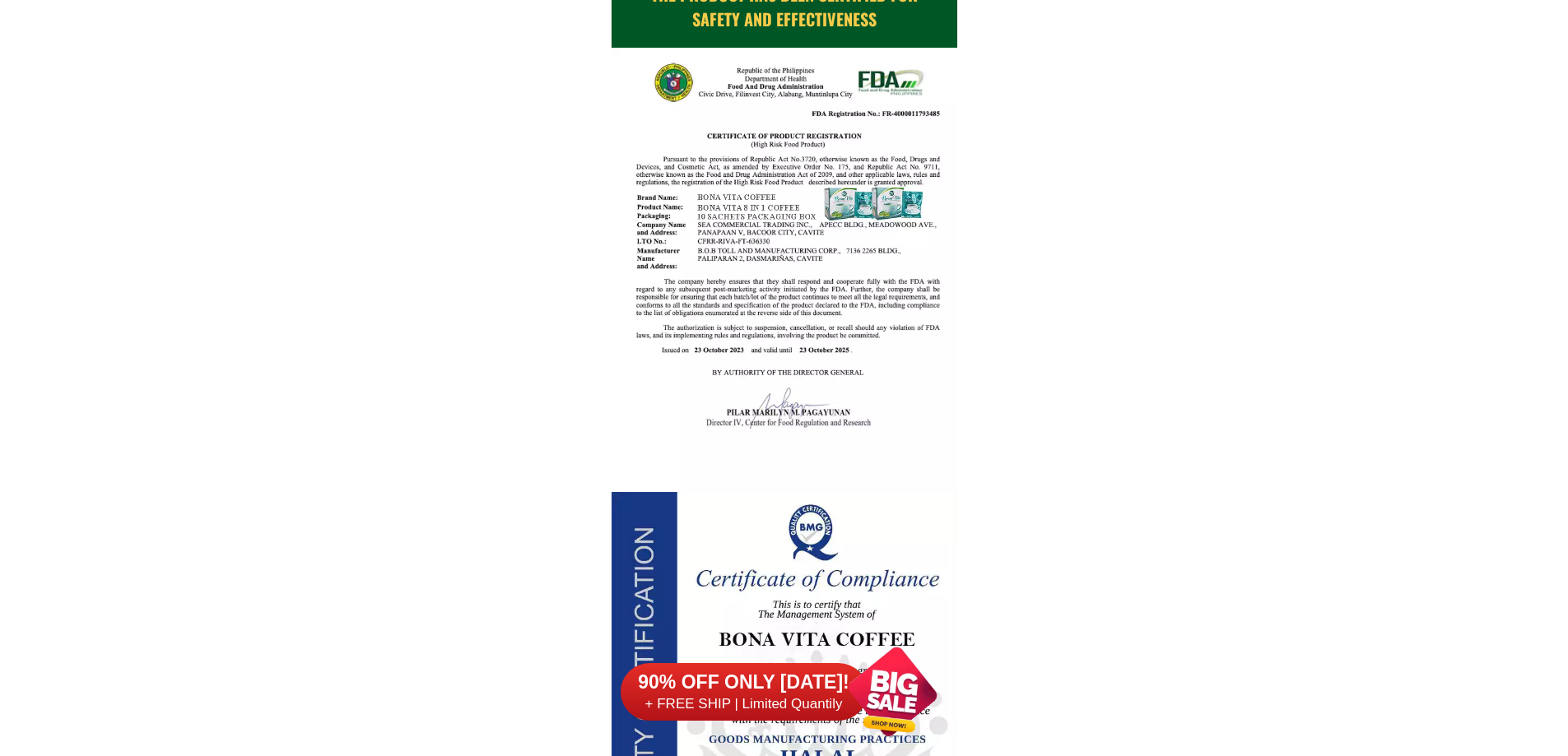
drag, startPoint x: 704, startPoint y: 148, endPoint x: 901, endPoint y: 373, distance: 299.1
click at [901, 373] on div at bounding box center [784, 270] width 346 height 444
drag, startPoint x: 857, startPoint y: 388, endPoint x: 656, endPoint y: 213, distance: 266.5
click at [656, 220] on div at bounding box center [784, 270] width 346 height 444
drag, startPoint x: 696, startPoint y: 213, endPoint x: 1049, endPoint y: 417, distance: 407.7
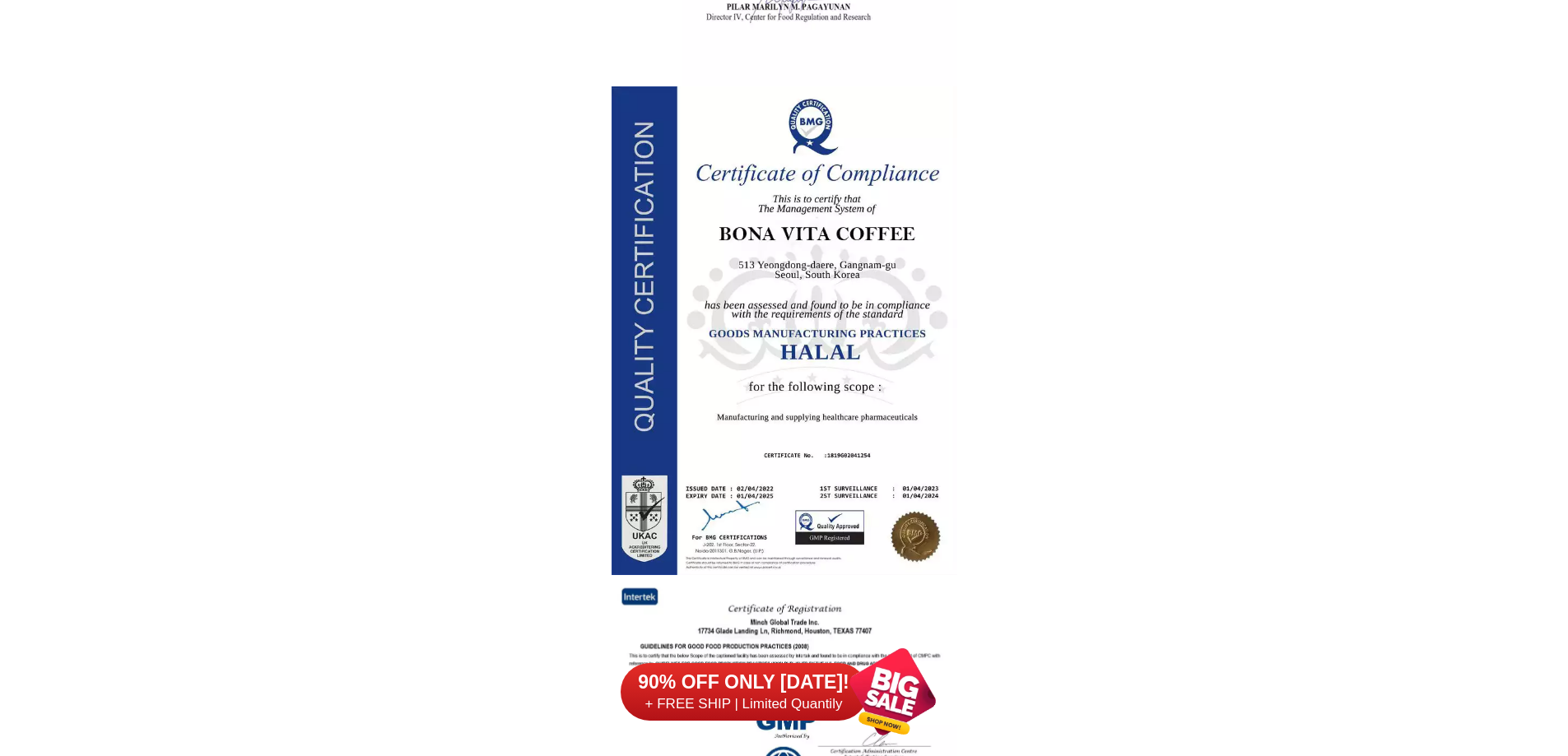
scroll to position [2376, 0]
